Goal: Information Seeking & Learning: Learn about a topic

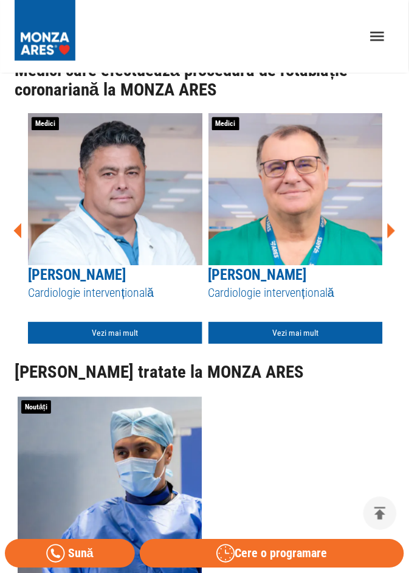
scroll to position [3789, 0]
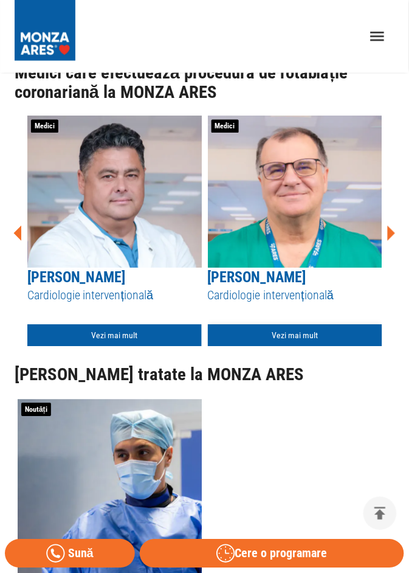
click at [325, 325] on link "Vezi mai mult" at bounding box center [295, 336] width 174 height 22
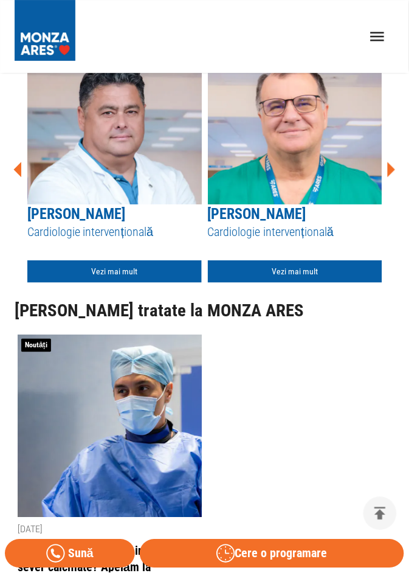
scroll to position [3587, 0]
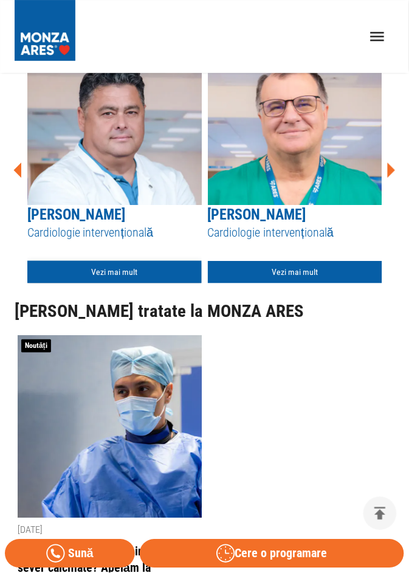
click at [138, 261] on link "Vezi mai mult" at bounding box center [114, 272] width 174 height 22
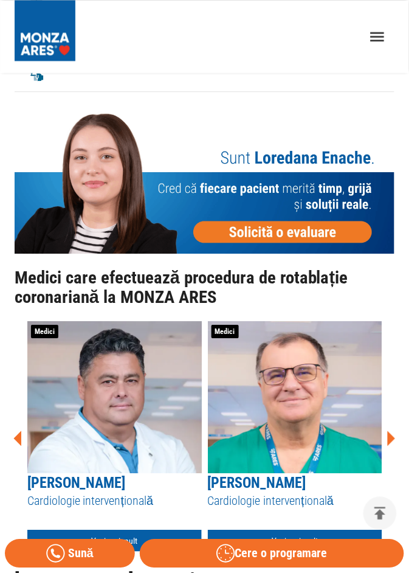
scroll to position [3309, 0]
